Goal: Check status: Check status

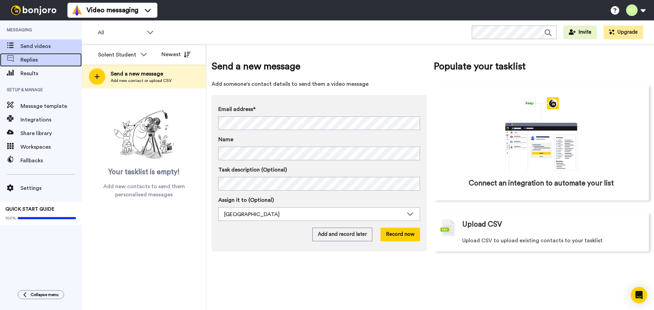
click at [37, 62] on span "Replies" at bounding box center [50, 60] width 61 height 8
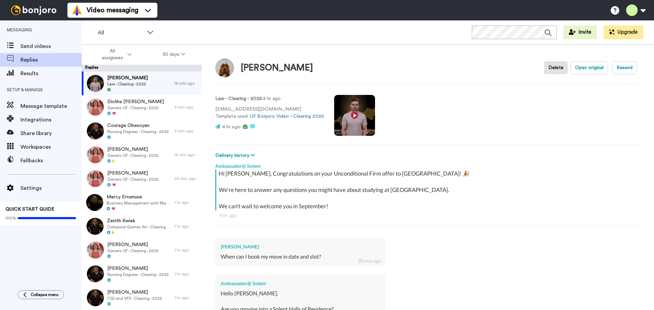
scroll to position [155, 0]
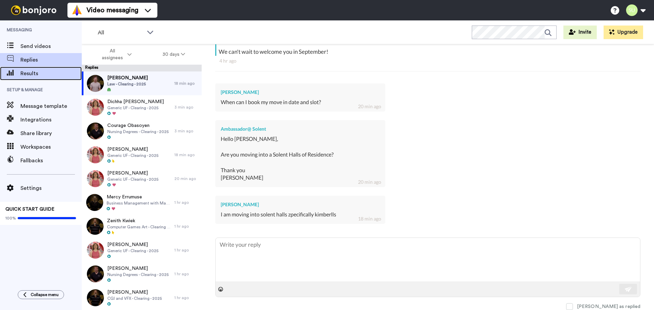
click at [31, 75] on span "Results" at bounding box center [50, 74] width 61 height 8
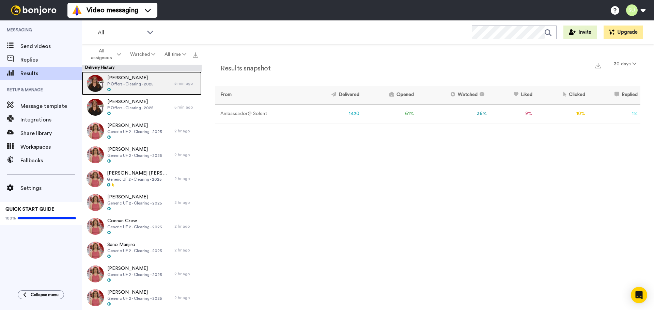
click at [150, 83] on span "P Offers - Clearing - 2025" at bounding box center [130, 83] width 46 height 5
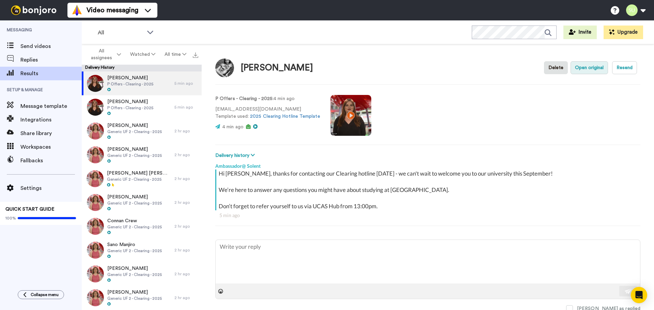
click at [590, 67] on button "Open original" at bounding box center [589, 67] width 37 height 13
type textarea "x"
